Goal: Task Accomplishment & Management: Manage account settings

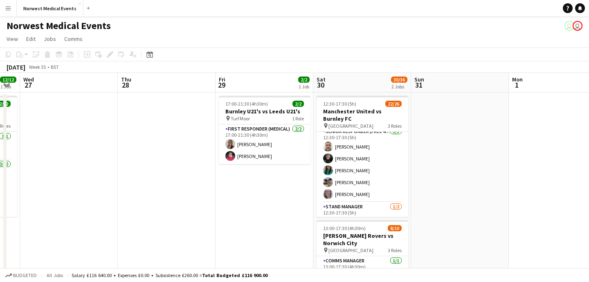
scroll to position [271, 0]
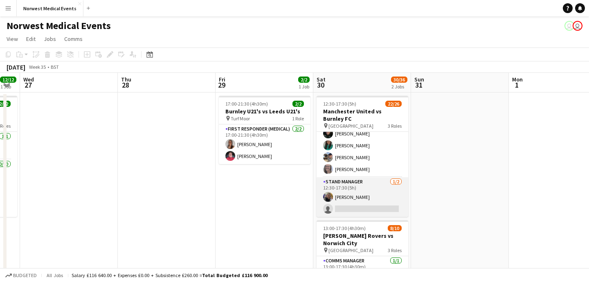
click at [367, 204] on app-card-role "Stand Manager [DATE] 12:30-17:30 (5h) [PERSON_NAME] single-neutral-actions" at bounding box center [362, 197] width 92 height 40
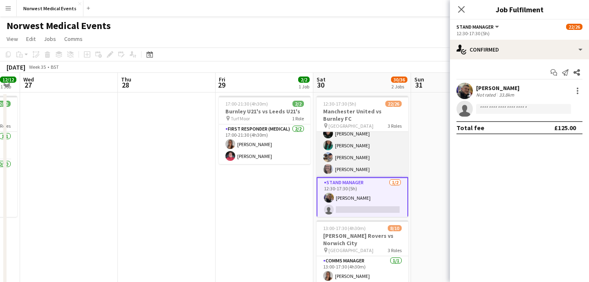
click at [378, 159] on app-card-role "Senior Responder (FREC 4 or Above) [DATE] 12:30-17:30 (5h) [PERSON_NAME] [PERSO…" at bounding box center [362, 139] width 92 height 75
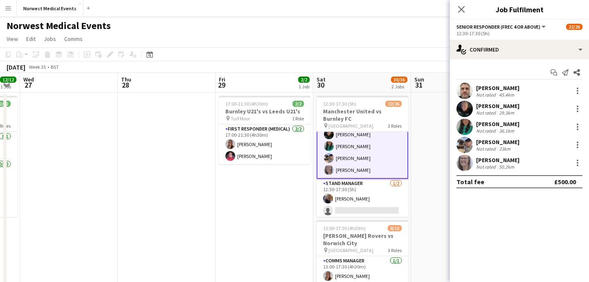
scroll to position [272, 0]
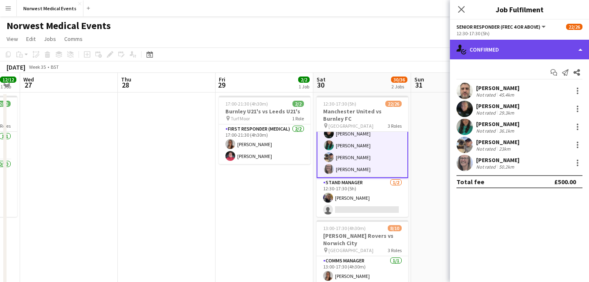
click at [509, 51] on div "single-neutral-actions-check-2 Confirmed" at bounding box center [519, 50] width 139 height 20
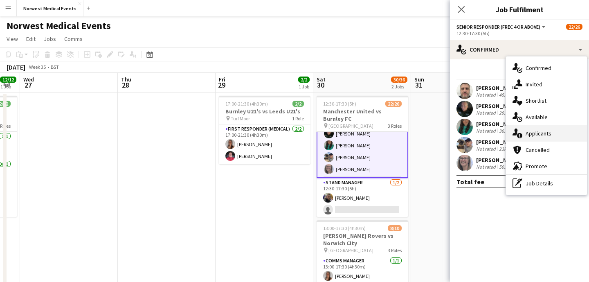
click at [539, 133] on div "single-neutral-actions-information Applicants" at bounding box center [546, 133] width 81 height 16
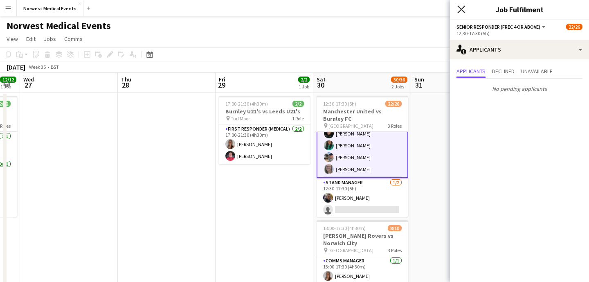
click at [462, 7] on icon "Close pop-in" at bounding box center [461, 9] width 8 height 8
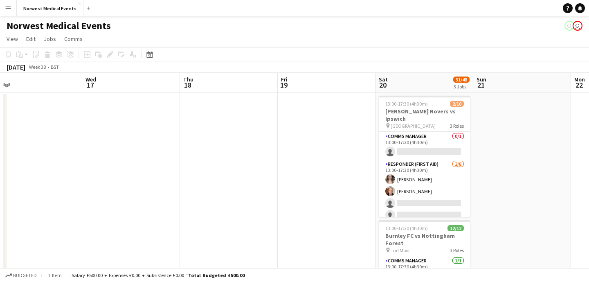
scroll to position [0, 340]
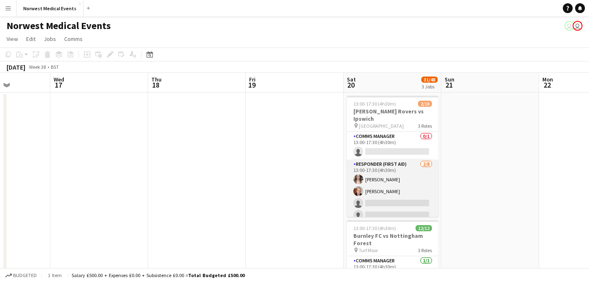
click at [417, 186] on app-card-role "Responder (First Aid) [DATE] 13:00-17:30 (4h30m) [PERSON_NAME] [PERSON_NAME] si…" at bounding box center [393, 214] width 92 height 111
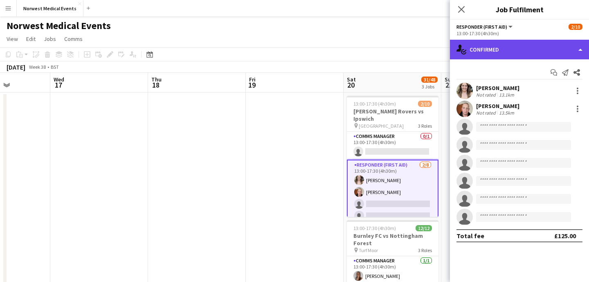
click at [526, 54] on div "single-neutral-actions-check-2 Confirmed" at bounding box center [519, 50] width 139 height 20
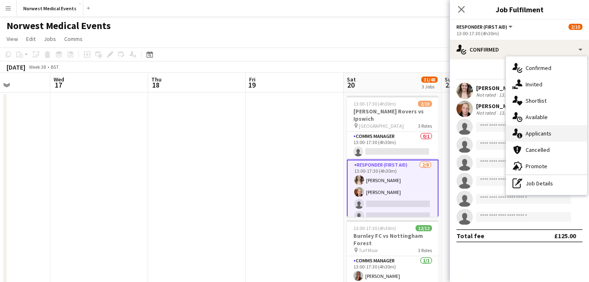
click at [533, 136] on div "single-neutral-actions-information Applicants" at bounding box center [546, 133] width 81 height 16
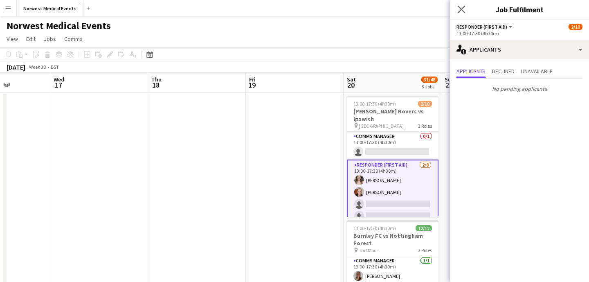
click at [463, 13] on app-icon "Close pop-in" at bounding box center [461, 10] width 12 height 12
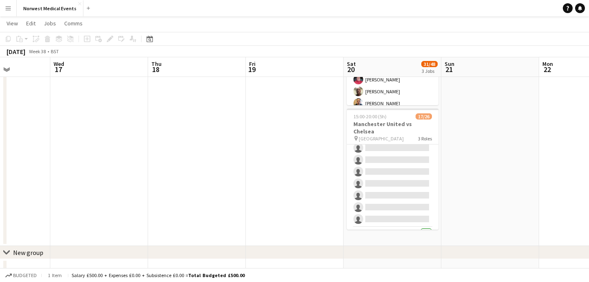
scroll to position [171, 0]
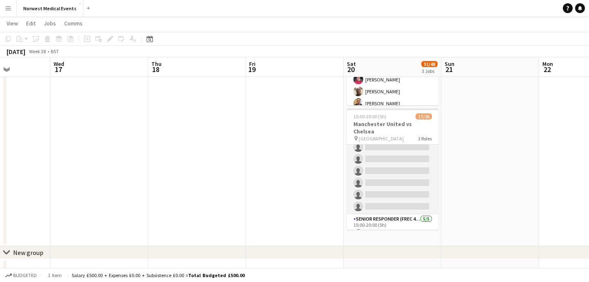
click at [397, 180] on app-card-role "First Responder (Medical) [DATE] 15:00-20:00 (5h) [PERSON_NAME] [PERSON_NAME] […" at bounding box center [393, 93] width 92 height 241
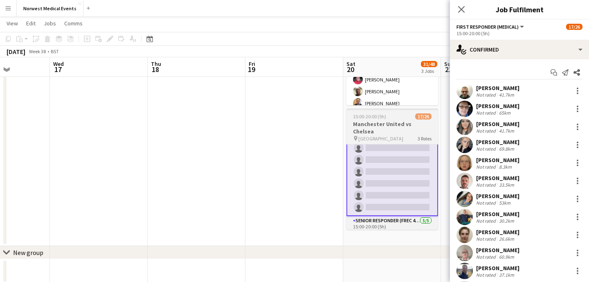
scroll to position [172, 0]
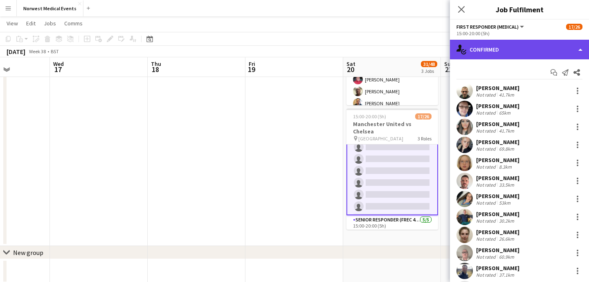
click at [513, 50] on div "single-neutral-actions-check-2 Confirmed" at bounding box center [519, 50] width 139 height 20
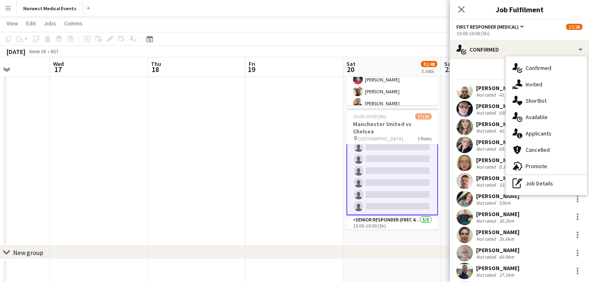
click at [531, 130] on div "single-neutral-actions-information Applicants" at bounding box center [546, 133] width 81 height 16
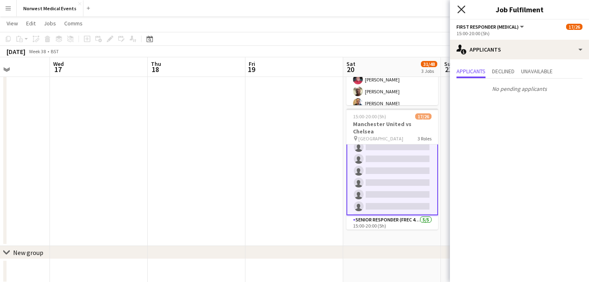
click at [463, 12] on icon "Close pop-in" at bounding box center [461, 9] width 8 height 8
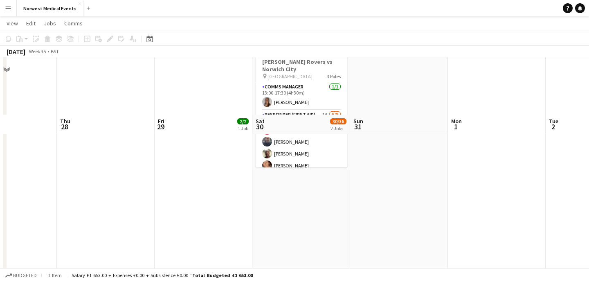
scroll to position [0, 0]
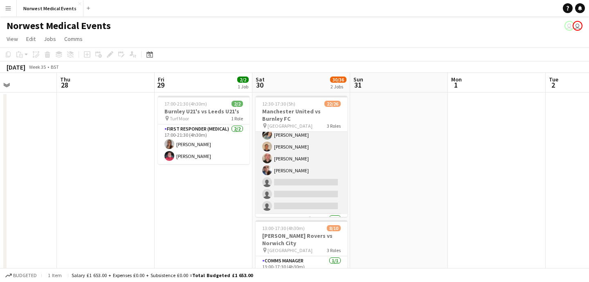
click at [305, 166] on app-card-role "First Responder (Medical) 2A 16/19 12:30-17:30 (5h) [PERSON_NAME] [PERSON_NAME]…" at bounding box center [301, 93] width 92 height 241
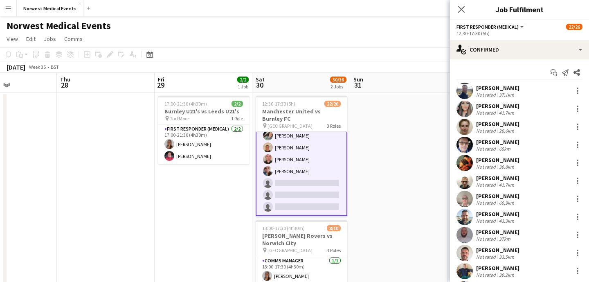
scroll to position [160, 0]
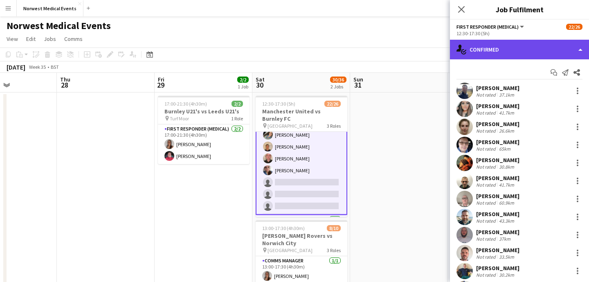
click at [487, 59] on div "single-neutral-actions-check-2 Confirmed" at bounding box center [519, 50] width 139 height 20
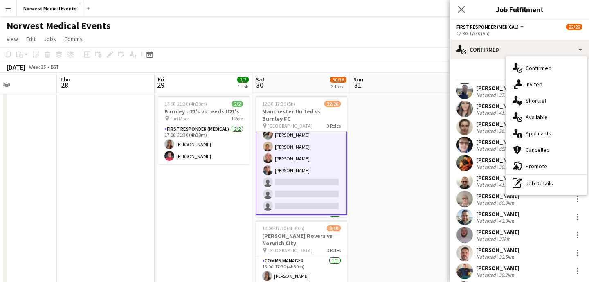
click at [531, 133] on div "single-neutral-actions-information Applicants" at bounding box center [546, 133] width 81 height 16
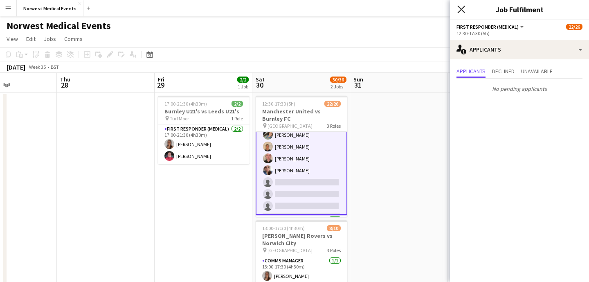
click at [457, 9] on icon "Close pop-in" at bounding box center [461, 9] width 8 height 8
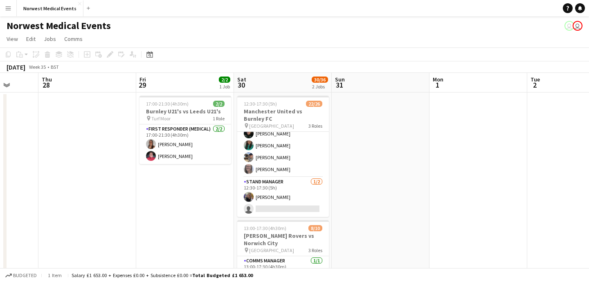
scroll to position [15, 0]
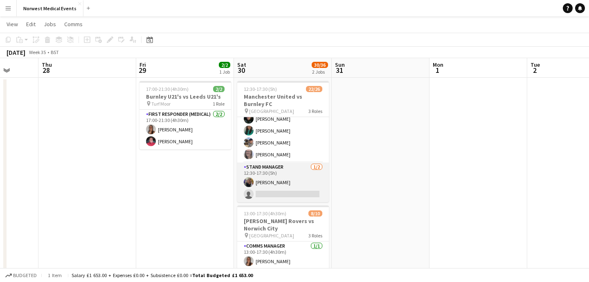
click at [298, 182] on app-card-role "Stand Manager [DATE] 12:30-17:30 (5h) [PERSON_NAME] single-neutral-actions" at bounding box center [283, 182] width 92 height 40
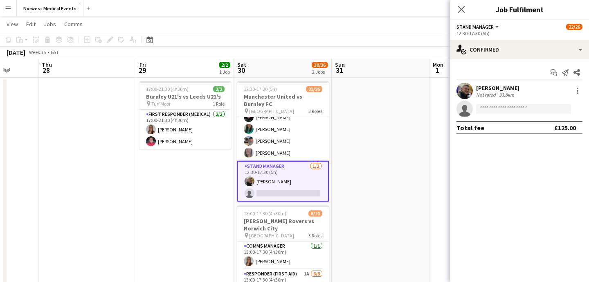
scroll to position [271, 0]
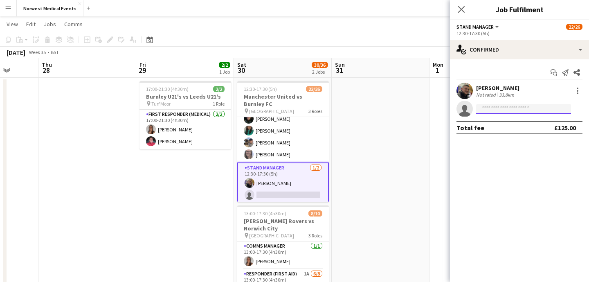
click at [517, 107] on input at bounding box center [523, 109] width 95 height 10
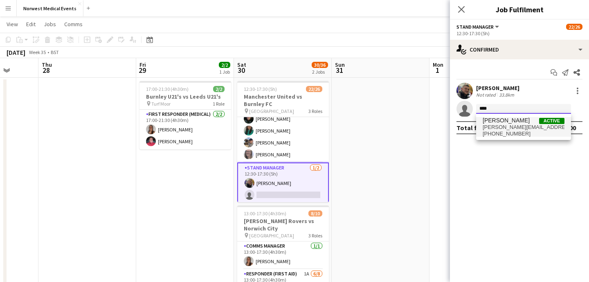
type input "****"
click at [516, 124] on span "[PERSON_NAME][EMAIL_ADDRESS][DOMAIN_NAME]" at bounding box center [523, 127] width 82 height 7
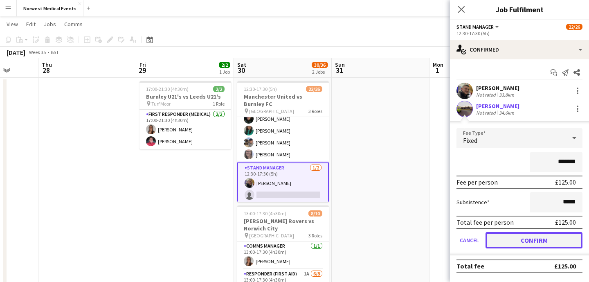
click at [539, 241] on button "Confirm" at bounding box center [533, 240] width 97 height 16
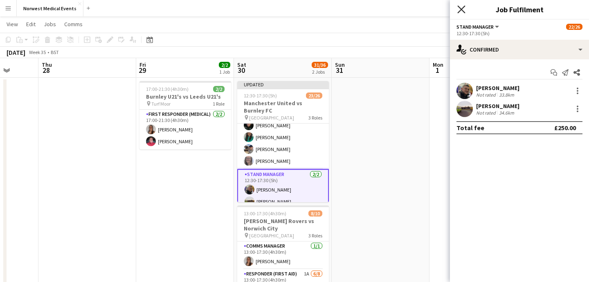
click at [459, 9] on icon "Close pop-in" at bounding box center [461, 9] width 8 height 8
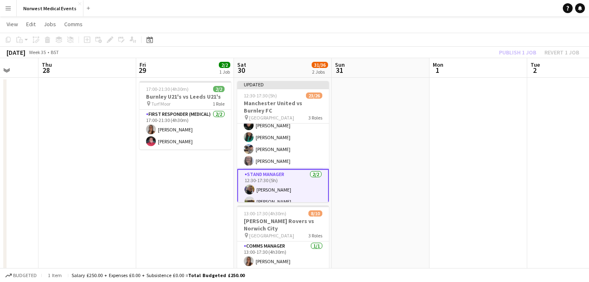
click at [512, 51] on div "Publish 1 job Revert 1 job" at bounding box center [539, 52] width 100 height 11
click at [512, 51] on button "Publish 1 job" at bounding box center [517, 52] width 44 height 11
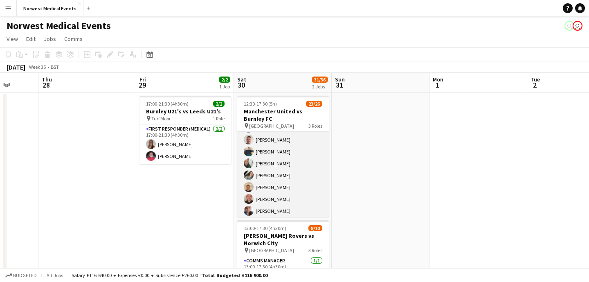
click at [286, 184] on app-card-role "First Responder (Medical) 2A 16/19 12:30-17:30 (5h) [PERSON_NAME] [PERSON_NAME]…" at bounding box center [283, 133] width 92 height 241
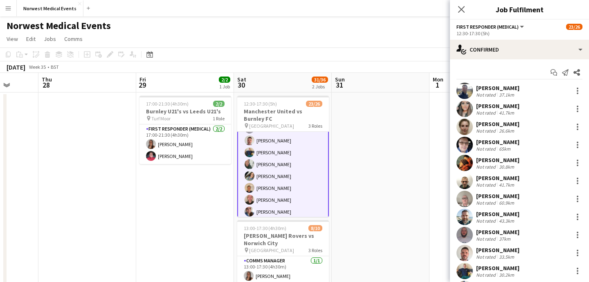
scroll to position [119, 0]
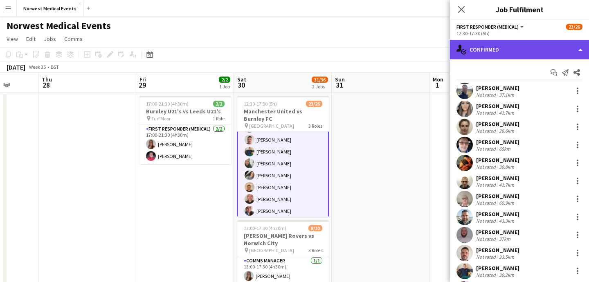
click at [511, 49] on div "single-neutral-actions-check-2 Confirmed" at bounding box center [519, 50] width 139 height 20
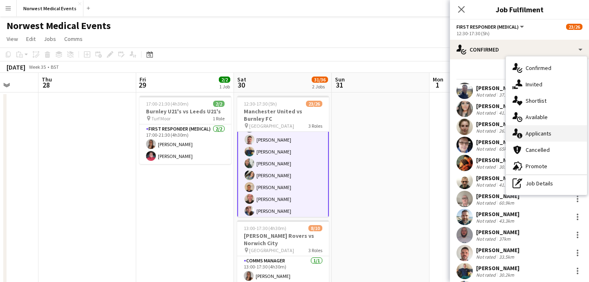
click at [538, 132] on div "single-neutral-actions-information Applicants" at bounding box center [546, 133] width 81 height 16
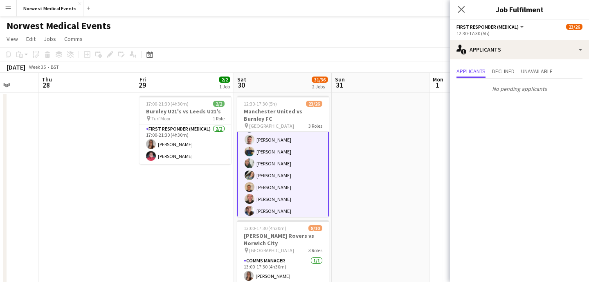
click at [461, 7] on icon "Close pop-in" at bounding box center [461, 9] width 7 height 7
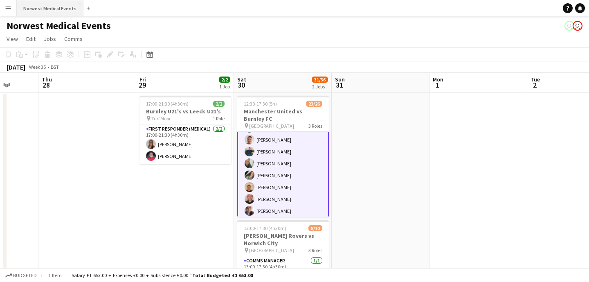
click at [56, 9] on button "Norwest Medical Events Close" at bounding box center [50, 8] width 67 height 16
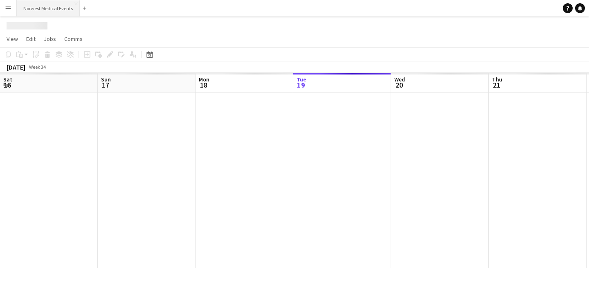
scroll to position [0, 195]
